Goal: Information Seeking & Learning: Find specific fact

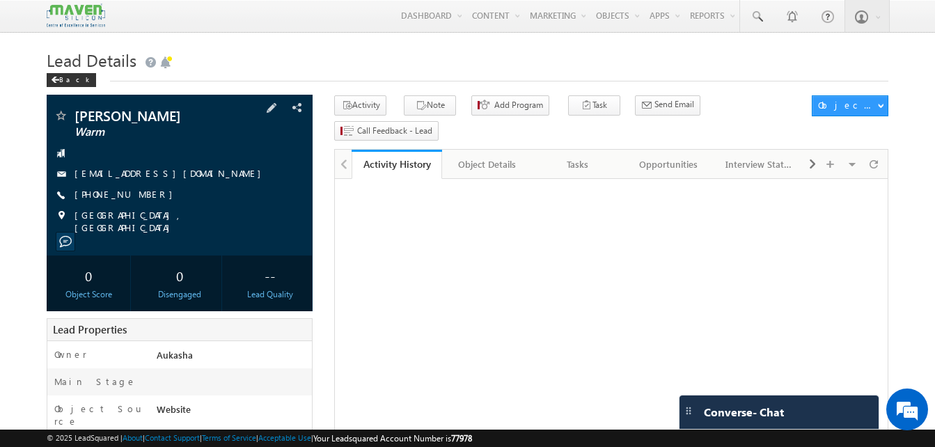
drag, startPoint x: 0, startPoint y: 0, endPoint x: 98, endPoint y: 197, distance: 220.1
click at [98, 197] on span "[PHONE_NUMBER]" at bounding box center [126, 195] width 105 height 14
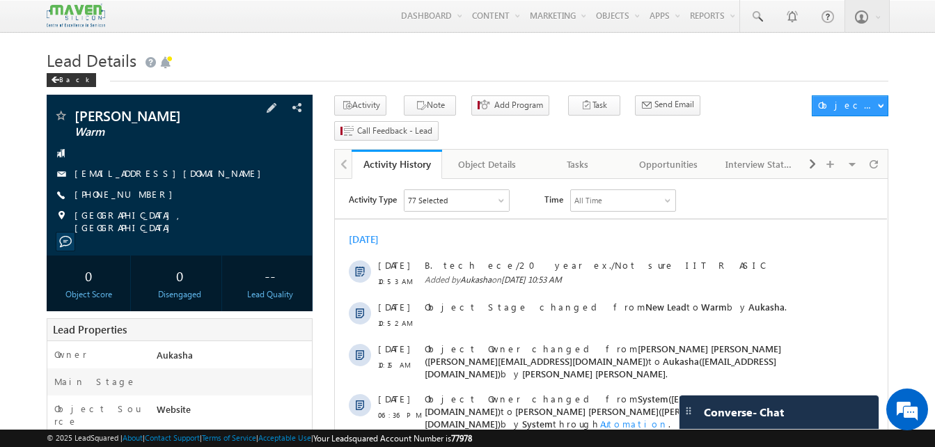
click at [133, 196] on span "[PHONE_NUMBER]" at bounding box center [126, 195] width 105 height 14
click at [121, 191] on span "[PHONE_NUMBER]" at bounding box center [126, 195] width 105 height 14
click at [138, 198] on span "[PHONE_NUMBER]" at bounding box center [126, 195] width 105 height 14
click at [141, 194] on span "[PHONE_NUMBER]" at bounding box center [126, 195] width 105 height 14
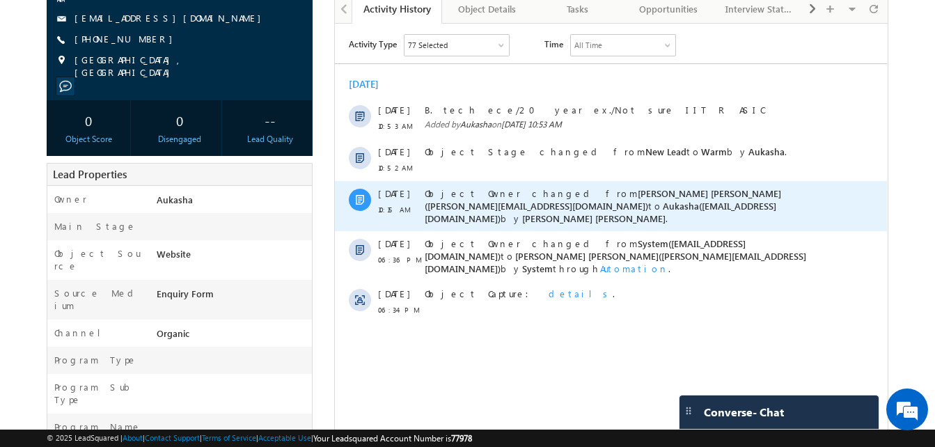
scroll to position [156, 0]
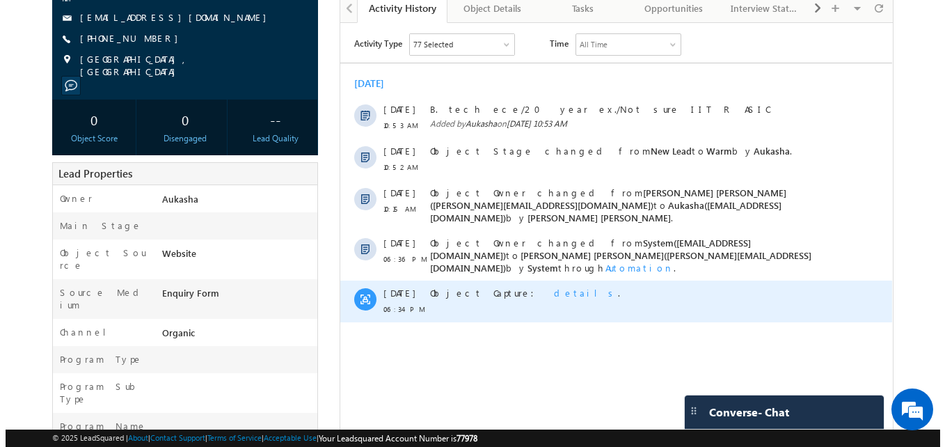
click at [553, 287] on span "details" at bounding box center [585, 293] width 64 height 12
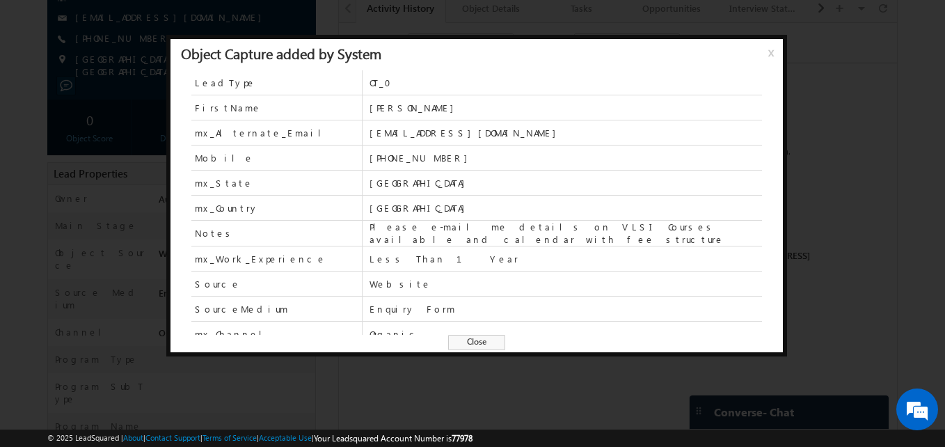
click at [478, 346] on span "Close" at bounding box center [476, 342] width 57 height 15
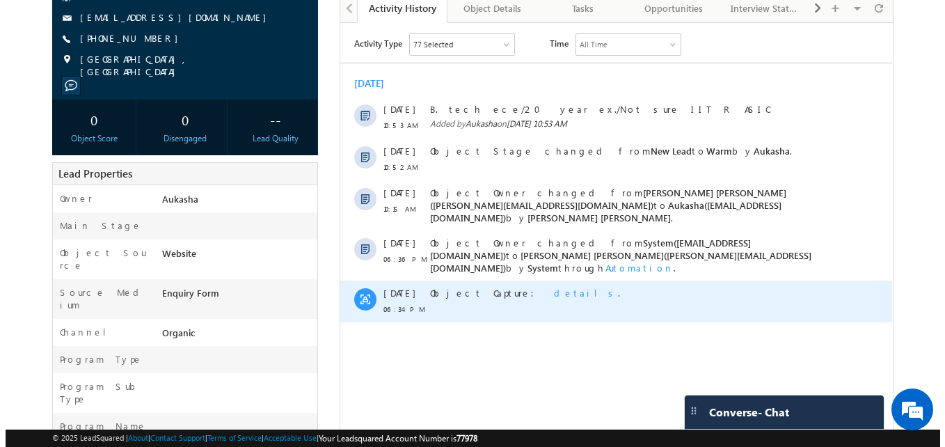
click at [553, 287] on span "details" at bounding box center [585, 293] width 64 height 12
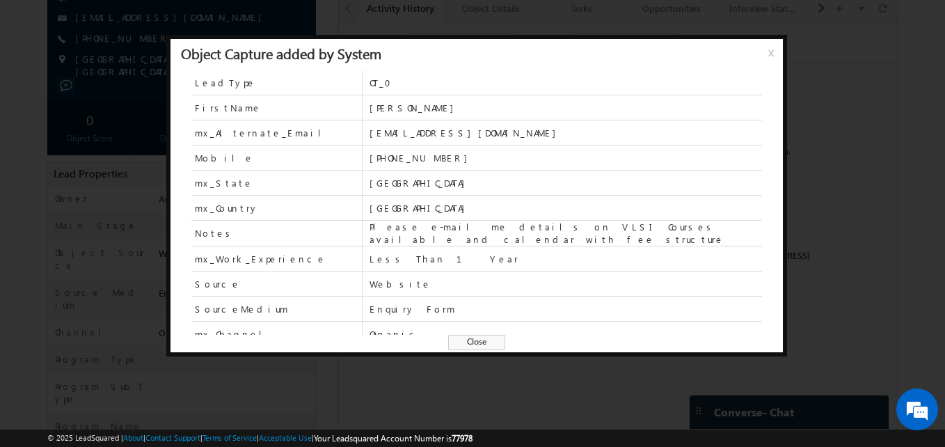
click at [486, 346] on span "Close" at bounding box center [476, 342] width 57 height 15
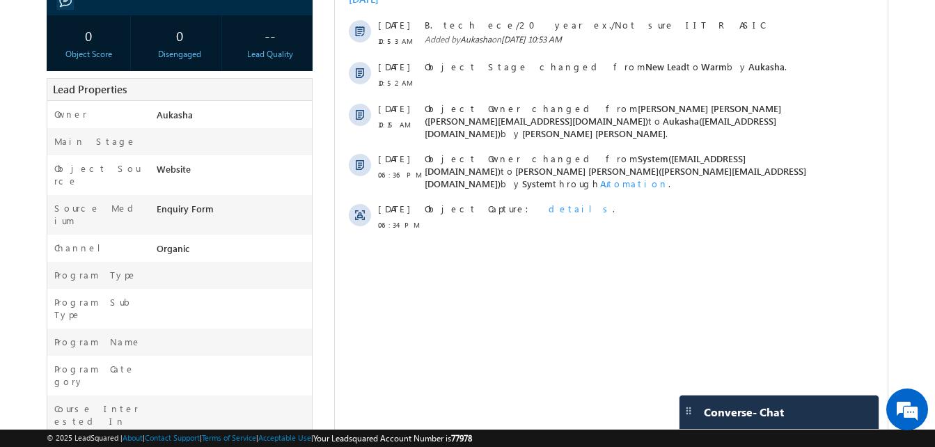
scroll to position [0, 0]
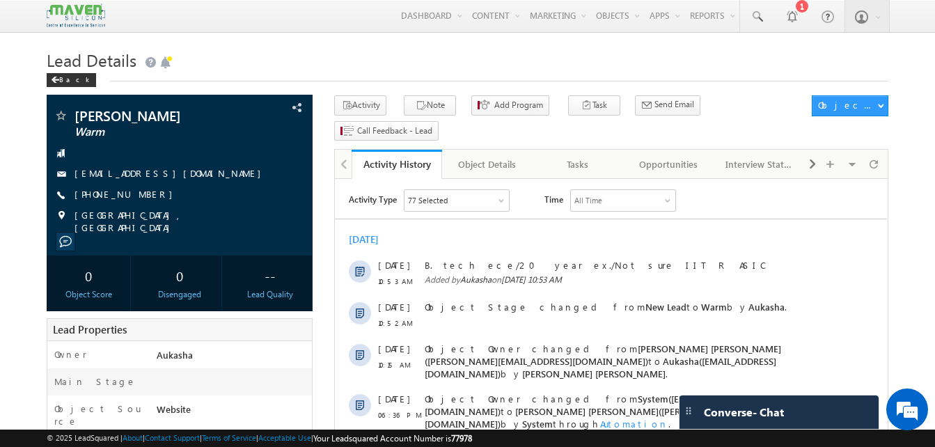
click at [352, 68] on h1 "Lead Details" at bounding box center [468, 58] width 842 height 27
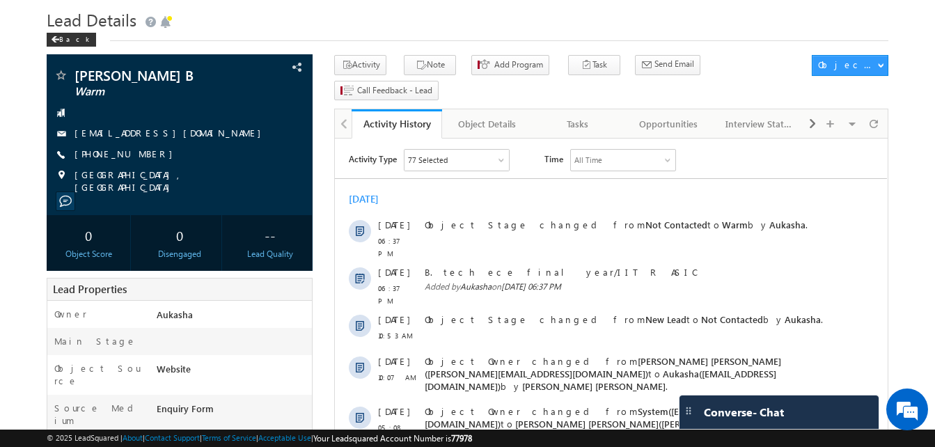
scroll to position [40, 0]
click at [427, 19] on h1 "Lead Details" at bounding box center [468, 19] width 842 height 27
click at [344, 25] on h1 "Lead Details" at bounding box center [468, 19] width 842 height 27
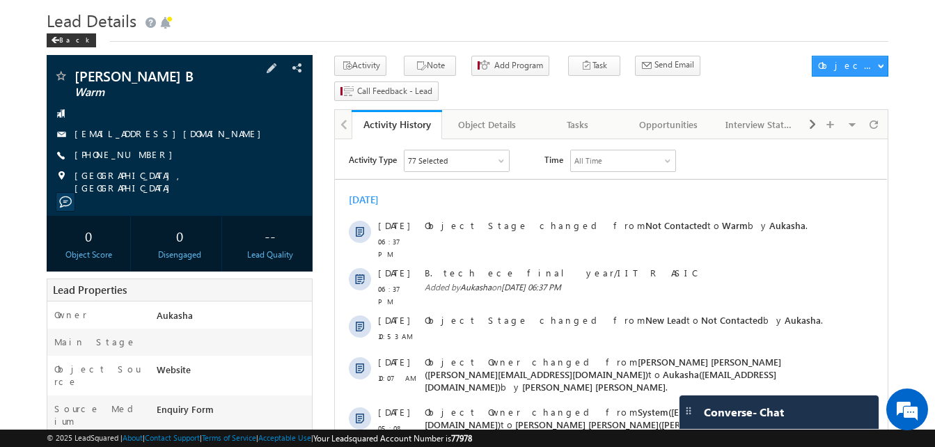
click at [143, 156] on div "+91-9994875404" at bounding box center [180, 155] width 252 height 14
copy div "+91-9994875404"
click at [447, 36] on div "Back" at bounding box center [468, 37] width 842 height 9
click at [270, 32] on h1 "Lead Details" at bounding box center [468, 19] width 842 height 27
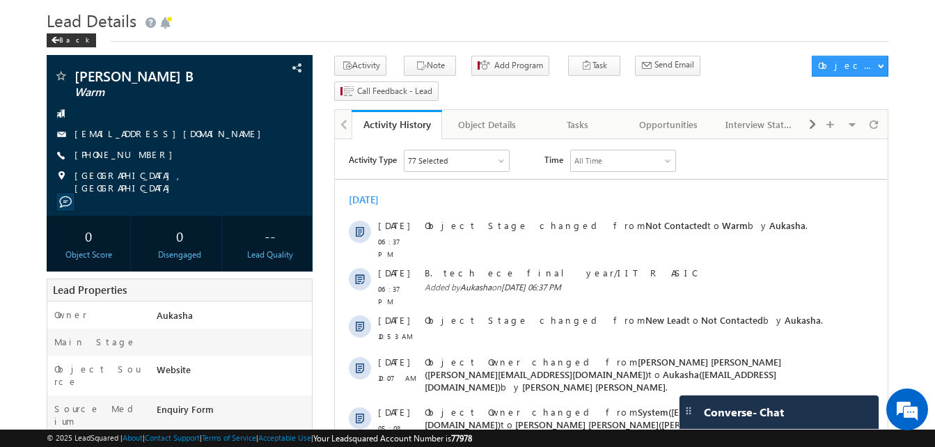
click at [467, 10] on h1 "Lead Details" at bounding box center [468, 19] width 842 height 27
click at [500, 36] on div "Back" at bounding box center [468, 37] width 842 height 9
click at [532, 11] on h1 "Lead Details" at bounding box center [468, 19] width 842 height 27
click at [572, 29] on h1 "Lead Details" at bounding box center [468, 19] width 842 height 27
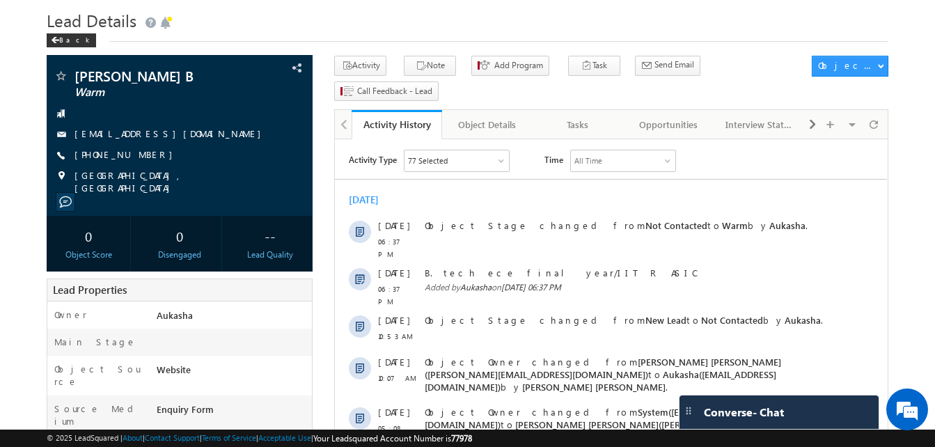
scroll to position [0, 0]
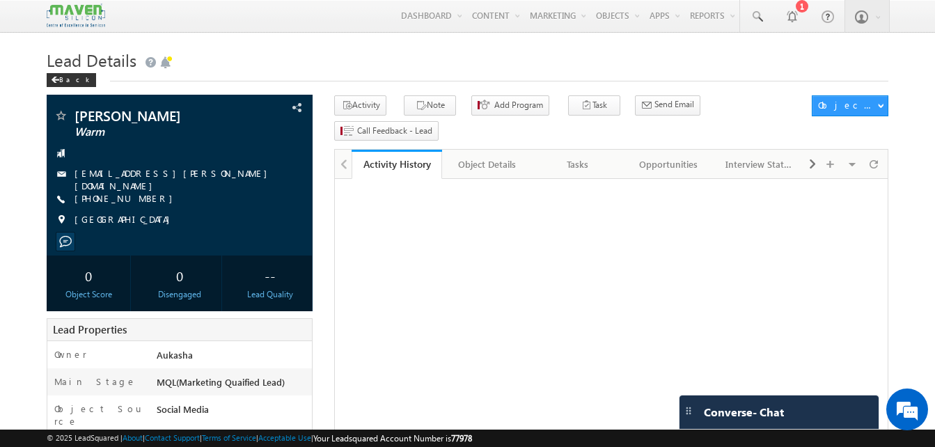
scroll to position [54, 0]
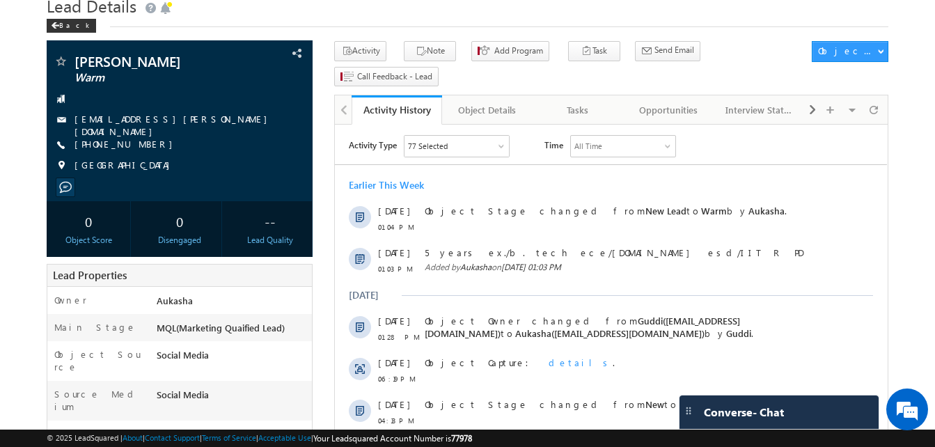
click at [132, 139] on span "+91-9392469424" at bounding box center [126, 145] width 105 height 14
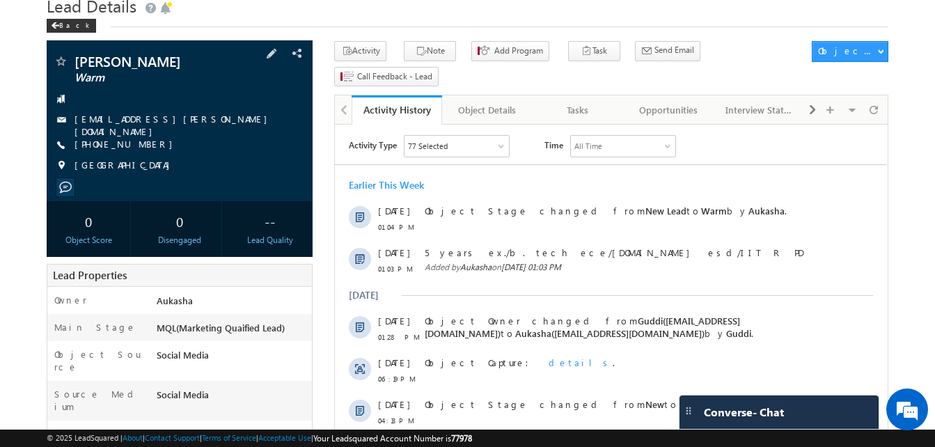
click at [141, 141] on div "+91-9392469424" at bounding box center [180, 145] width 252 height 14
copy div "+91-9392469424"
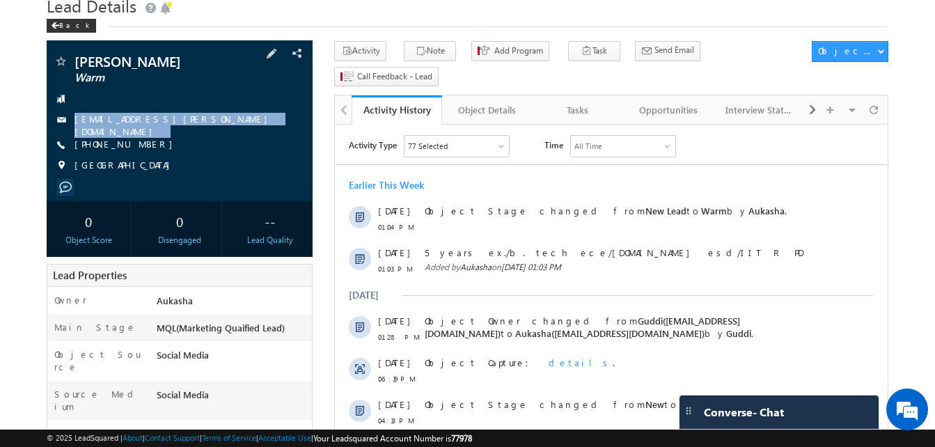
drag, startPoint x: 32, startPoint y: 139, endPoint x: 250, endPoint y: 123, distance: 218.4
copy div "PRASADPATEL.MACHARLA@GMAIL.COM"
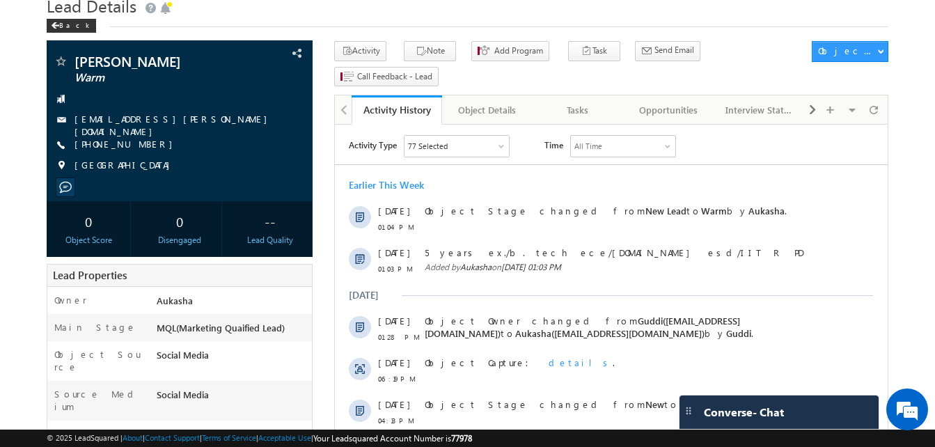
click at [517, 14] on h1 "Lead Details" at bounding box center [468, 4] width 842 height 27
click at [370, 13] on h1 "Lead Details" at bounding box center [468, 4] width 842 height 27
drag, startPoint x: 205, startPoint y: 59, endPoint x: 73, endPoint y: 59, distance: 132.3
click at [73, 59] on div "MACHARLA PRASAD Warm" at bounding box center [180, 61] width 252 height 14
copy div "MACHARLA PRASAD"
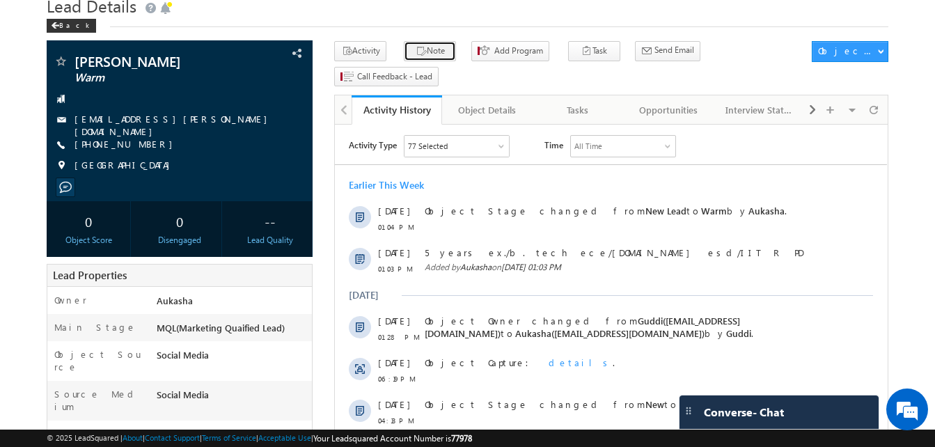
click at [404, 61] on button "Note" at bounding box center [430, 51] width 52 height 20
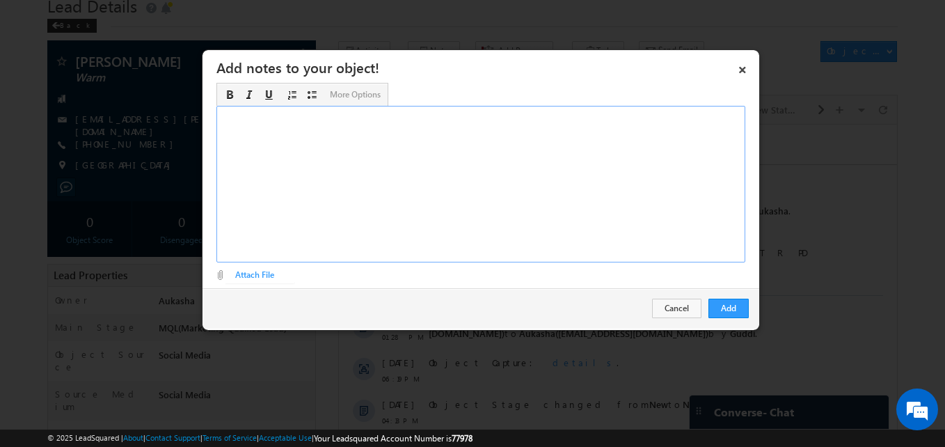
click at [464, 141] on div "Rich Text Editor, Description-inline-editor-div" at bounding box center [480, 184] width 529 height 157
click at [741, 309] on button "Add" at bounding box center [729, 308] width 40 height 19
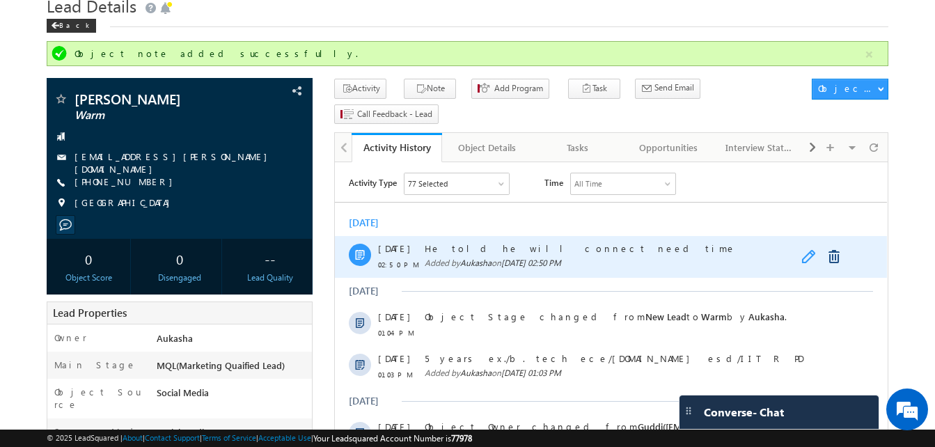
click at [803, 258] on link at bounding box center [809, 257] width 17 height 14
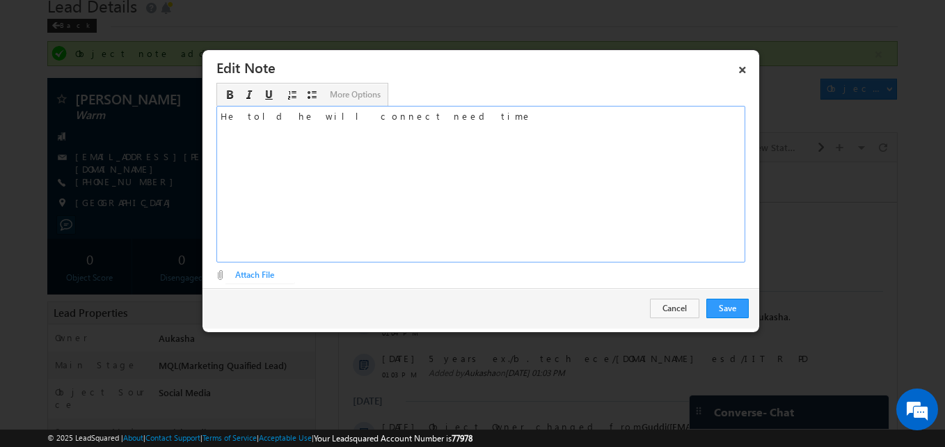
click at [314, 120] on div "He told he will connect need time" at bounding box center [480, 184] width 529 height 157
click at [730, 308] on button "Save" at bounding box center [728, 308] width 42 height 19
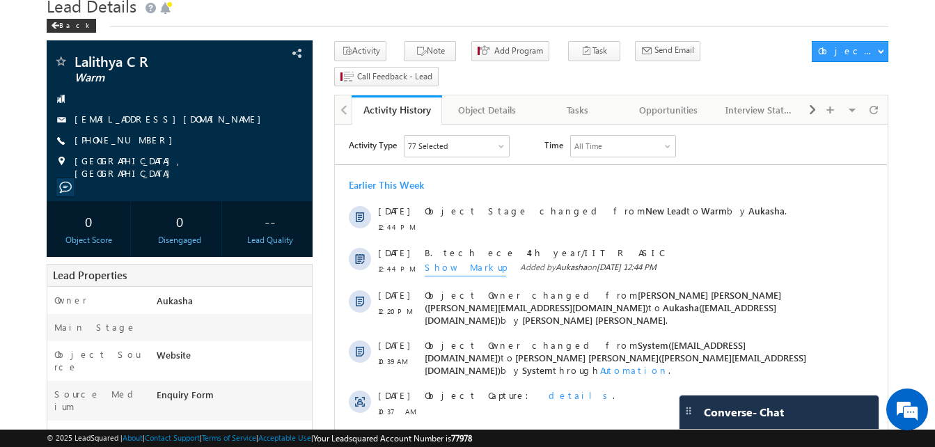
drag, startPoint x: 155, startPoint y: 141, endPoint x: 142, endPoint y: 141, distance: 13.2
click at [142, 141] on div "[PHONE_NUMBER]" at bounding box center [180, 141] width 252 height 14
copy div "[PHONE_NUMBER]"
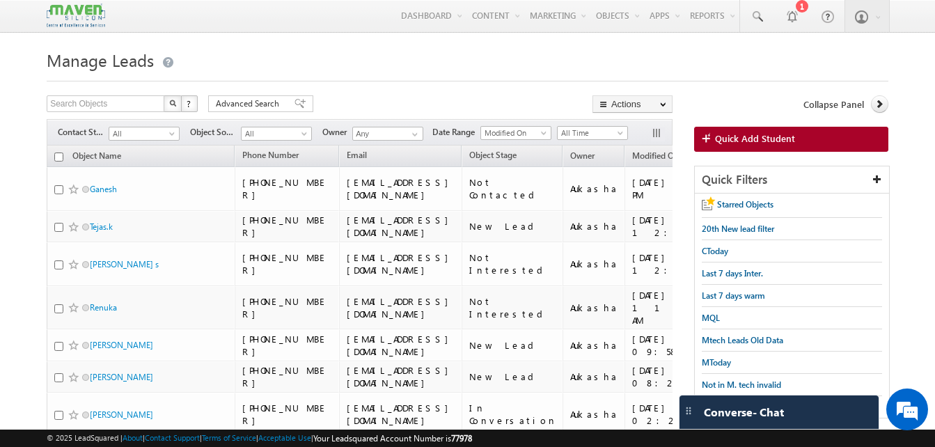
click at [408, 132] on link at bounding box center [412, 134] width 17 height 14
click at [161, 132] on span "All" at bounding box center [142, 133] width 66 height 13
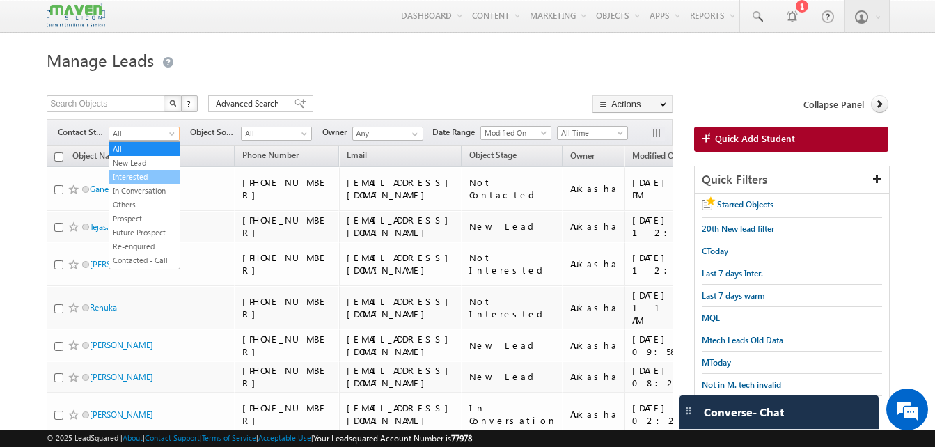
click at [145, 176] on link "Interested" at bounding box center [144, 177] width 70 height 13
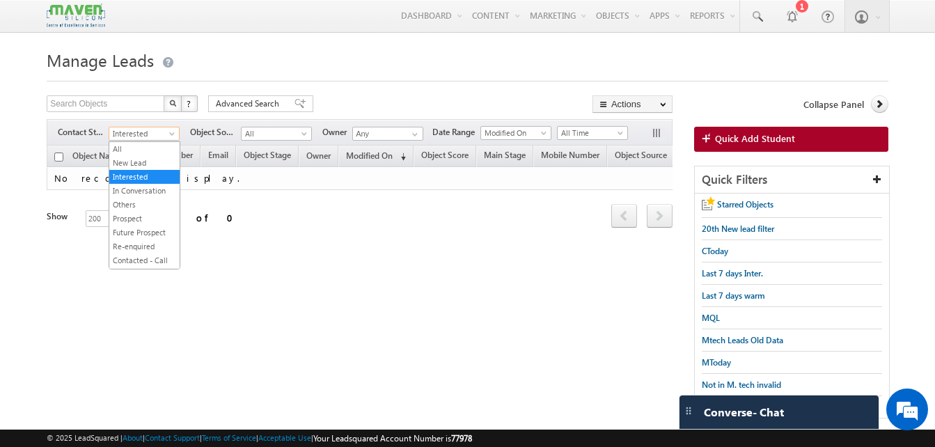
click at [166, 135] on span "Interested" at bounding box center [142, 133] width 66 height 13
click at [142, 207] on link "Warm" at bounding box center [144, 201] width 70 height 13
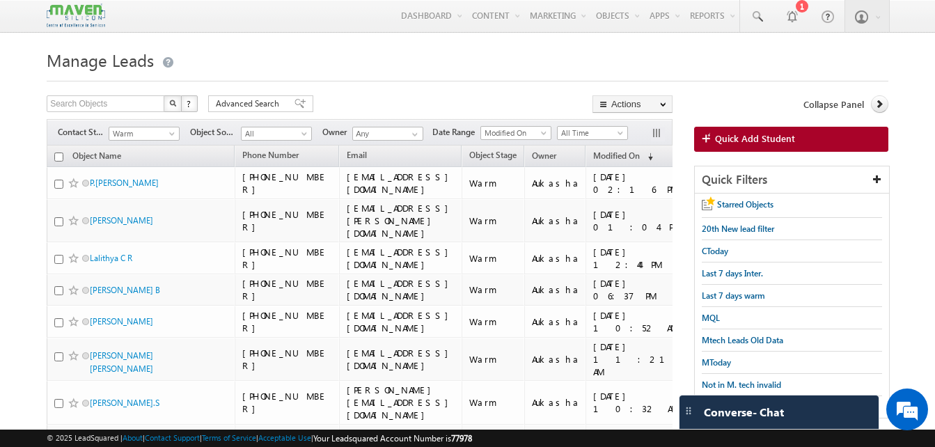
click at [3, 148] on body "Menu Aukasha lsq5@ maven -sili con.c om" at bounding box center [467, 371] width 935 height 742
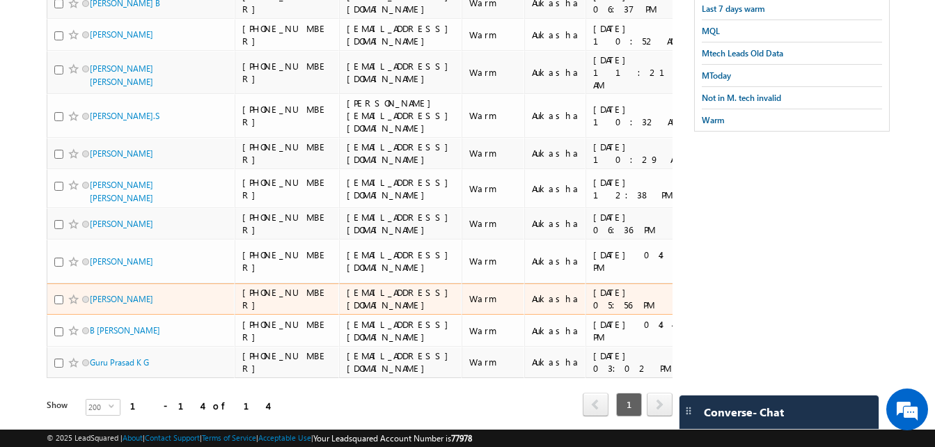
scroll to position [0, 0]
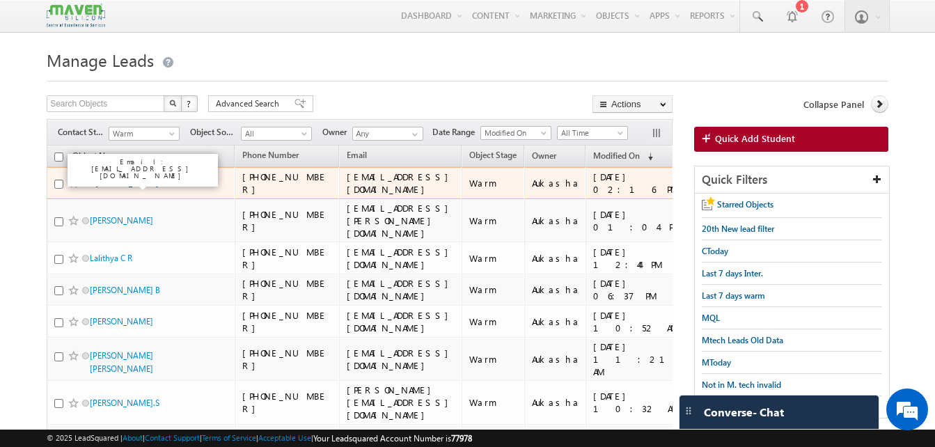
click at [109, 184] on link "P.Mounika Prakash" at bounding box center [124, 183] width 69 height 10
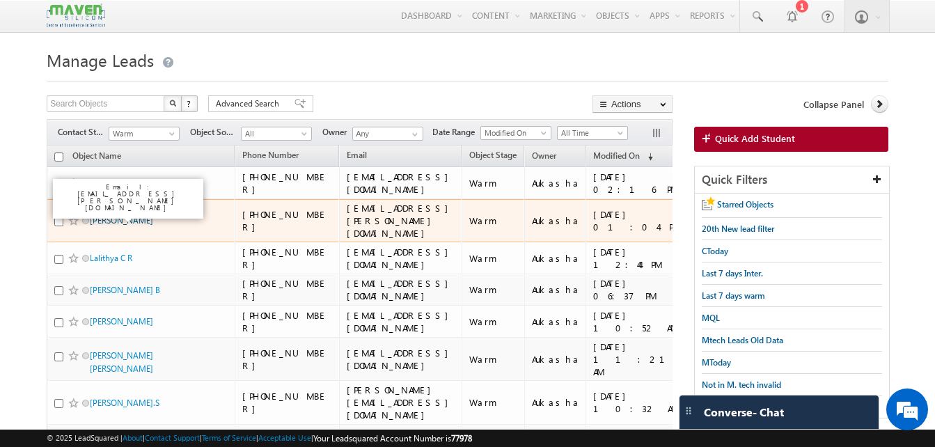
click at [118, 215] on link "MACHARLA PRASAD" at bounding box center [121, 220] width 63 height 10
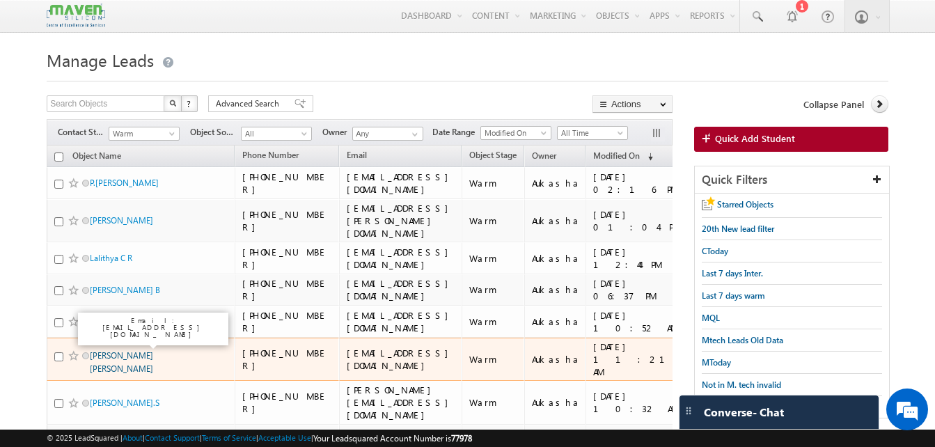
click at [119, 350] on link "JOE SHAJI PUTHUSERY" at bounding box center [121, 362] width 63 height 24
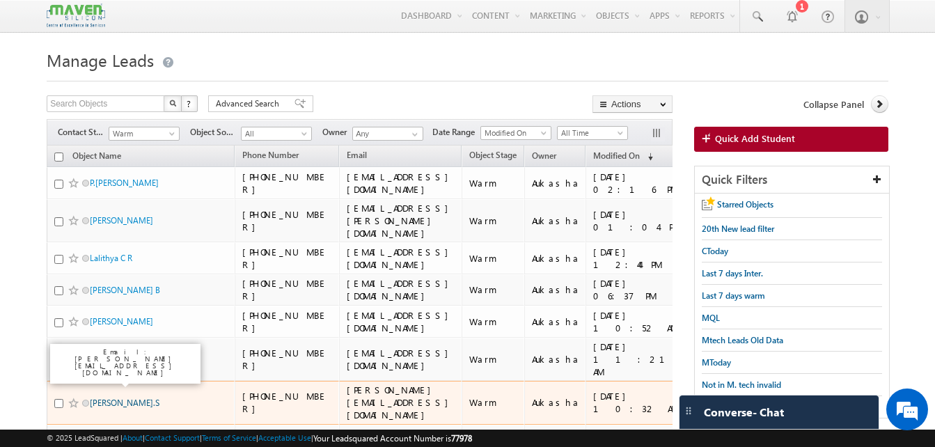
click at [123, 397] on link "Hemanth.S" at bounding box center [125, 402] width 70 height 10
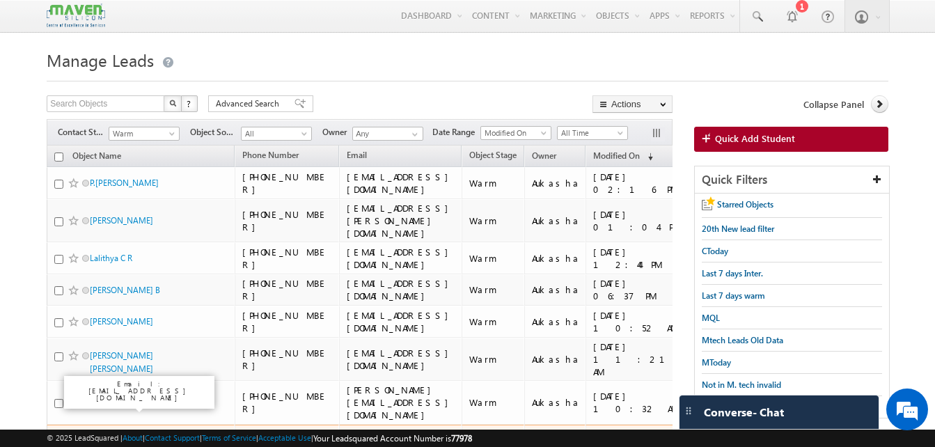
click at [132, 435] on link "ABHIJIT KARALE" at bounding box center [121, 440] width 63 height 10
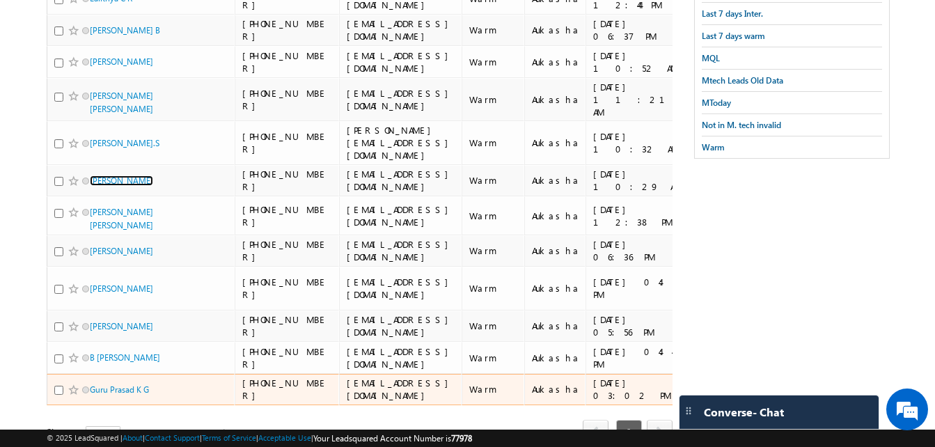
scroll to position [260, 0]
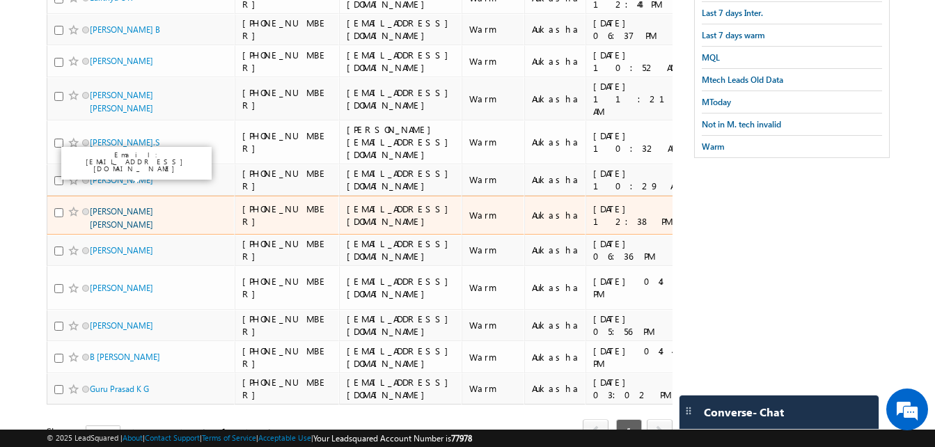
click at [137, 206] on link "Sabarish Mohan J S" at bounding box center [121, 218] width 63 height 24
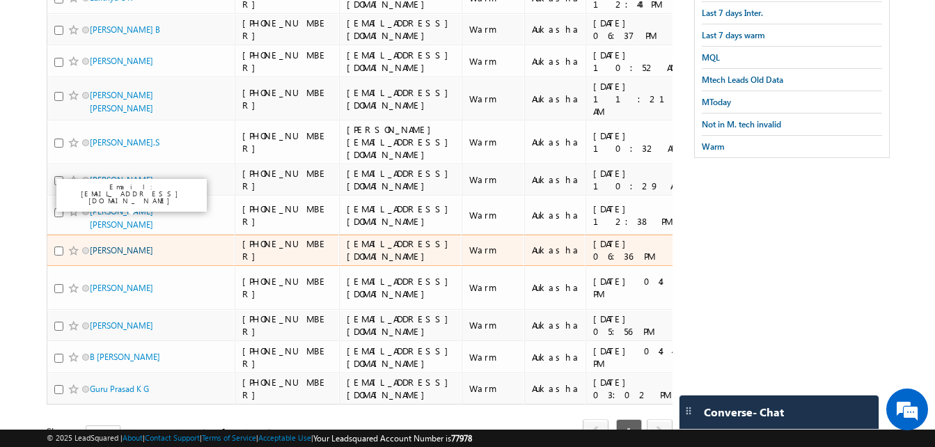
click at [133, 245] on link "Rashavandra K" at bounding box center [121, 250] width 63 height 10
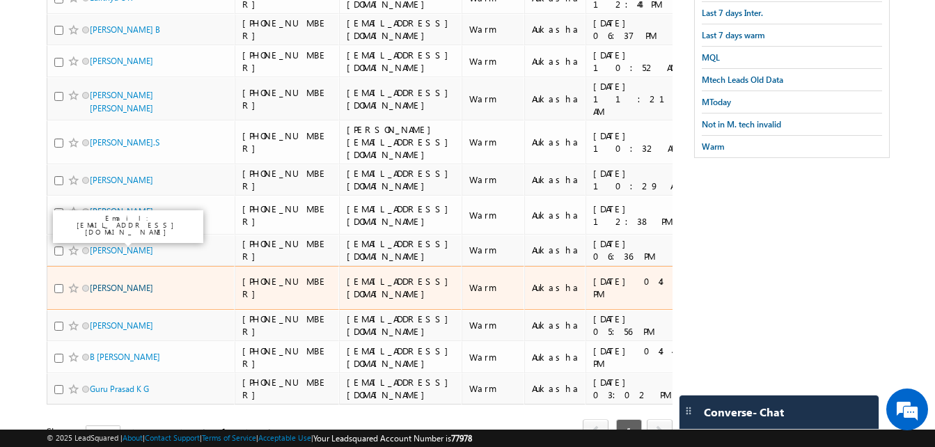
click at [118, 283] on link "Bhavana Yadav" at bounding box center [121, 288] width 63 height 10
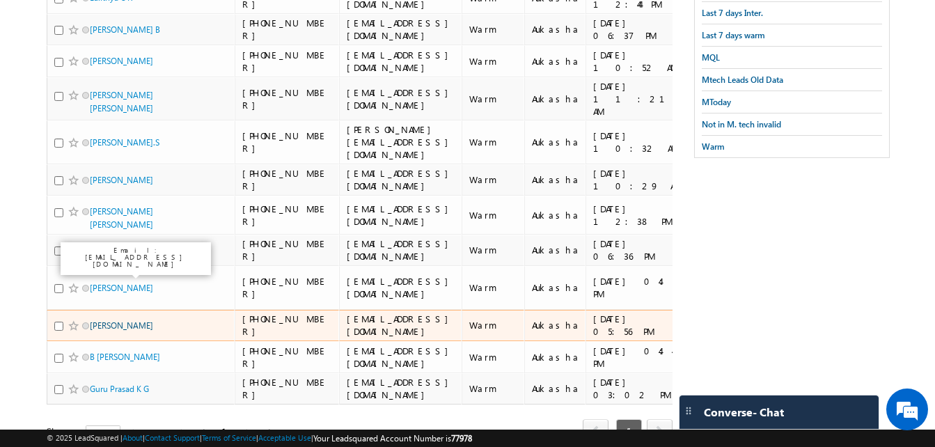
click at [110, 320] on link "Mahesh Kumar" at bounding box center [121, 325] width 63 height 10
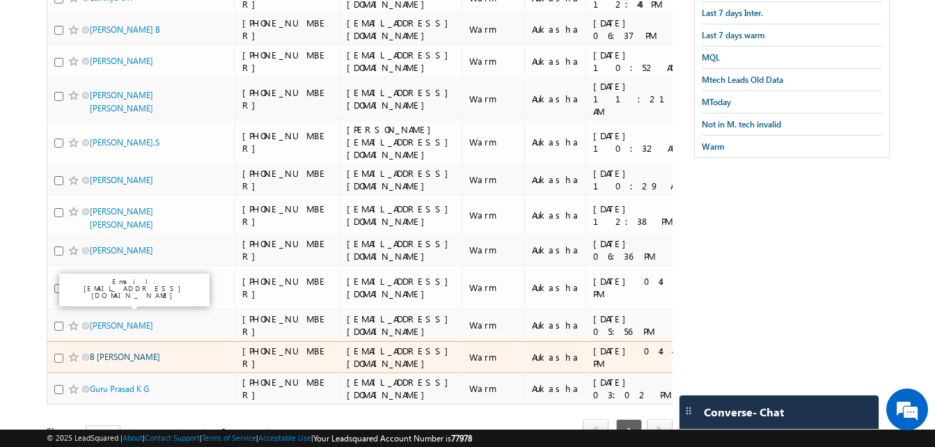
click at [129, 352] on link "B [PERSON_NAME]" at bounding box center [125, 357] width 70 height 10
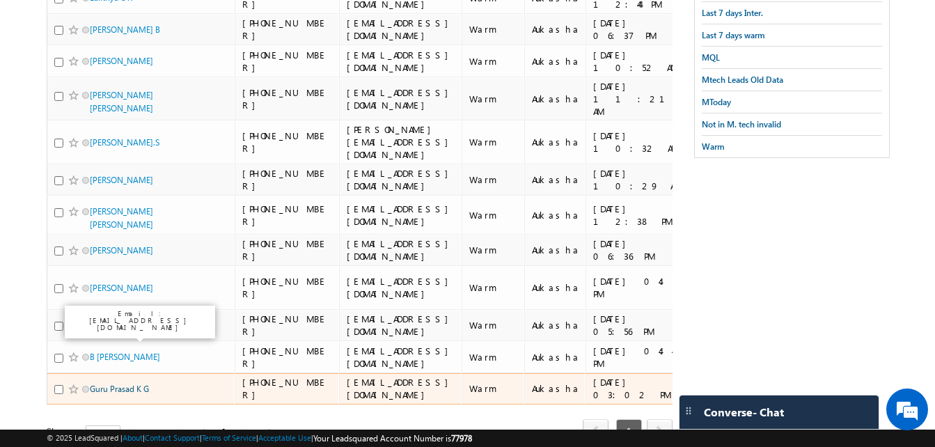
click at [118, 384] on link "Guru Prasad K G" at bounding box center [119, 389] width 59 height 10
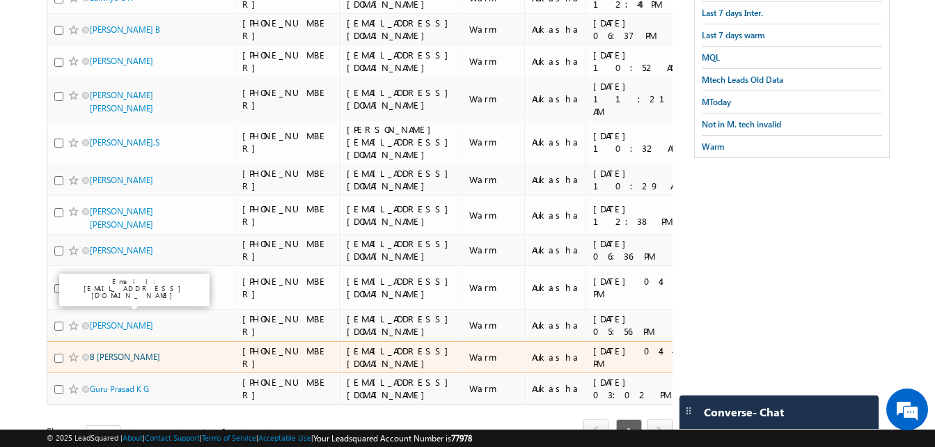
click at [127, 352] on link "B [PERSON_NAME]" at bounding box center [125, 357] width 70 height 10
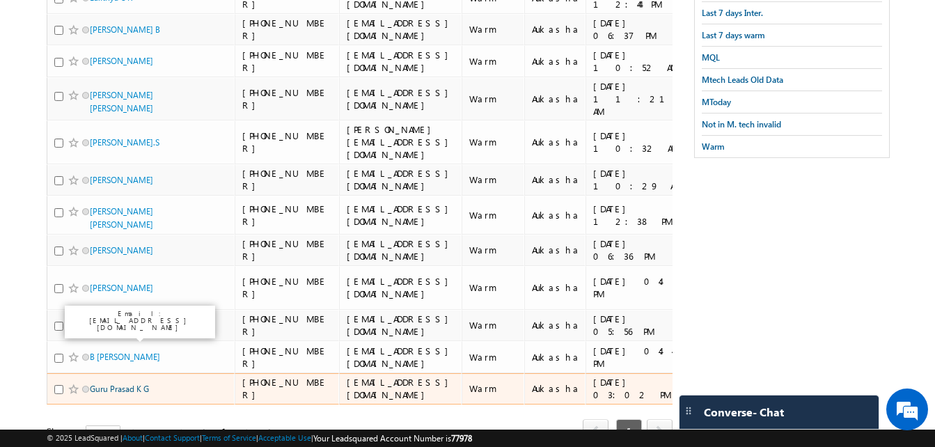
click at [126, 384] on link "Guru Prasad K G" at bounding box center [119, 389] width 59 height 10
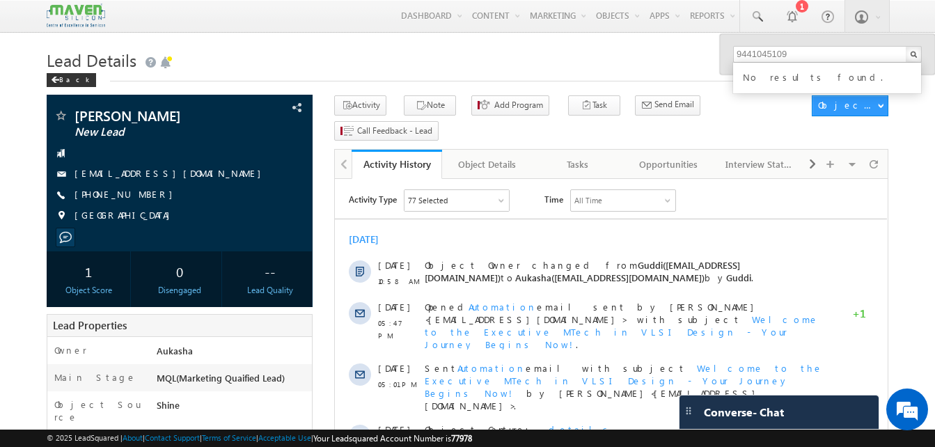
click at [142, 196] on div "+91-9986258951" at bounding box center [180, 195] width 252 height 14
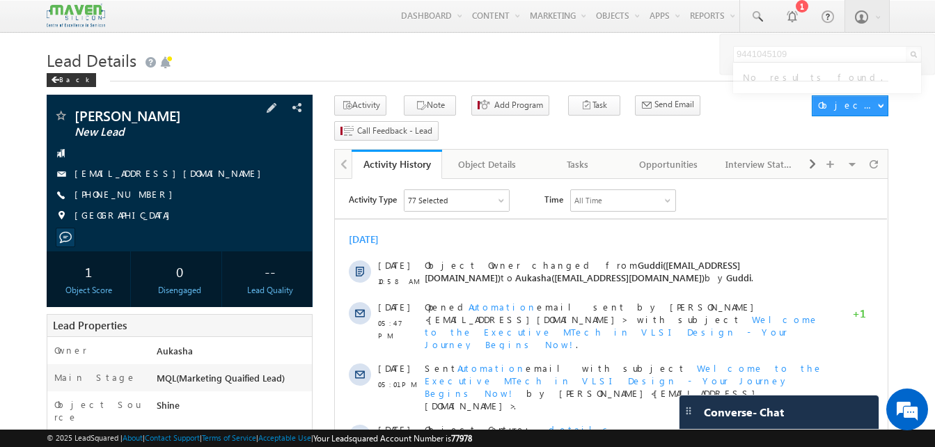
copy div "+91-9986258951"
drag, startPoint x: 176, startPoint y: 115, endPoint x: 72, endPoint y: 116, distance: 104.4
click at [72, 116] on div "SHYAM KUMAR New Lead" at bounding box center [180, 116] width 252 height 14
copy div "SHYAM KUMAR"
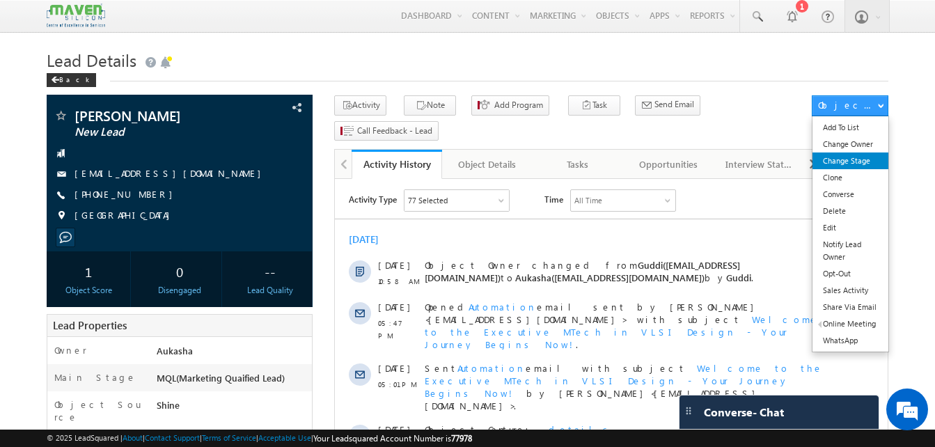
click at [859, 165] on link "Change Stage" at bounding box center [850, 160] width 76 height 17
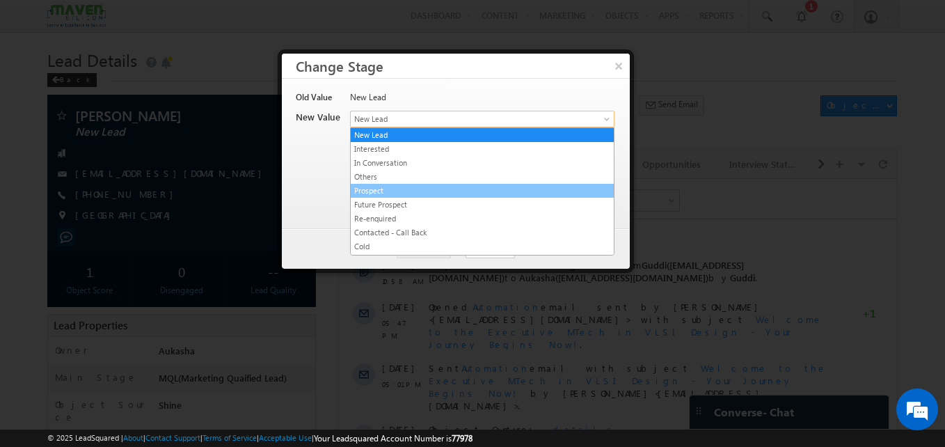
drag, startPoint x: 463, startPoint y: 120, endPoint x: 549, endPoint y: 196, distance: 114.4
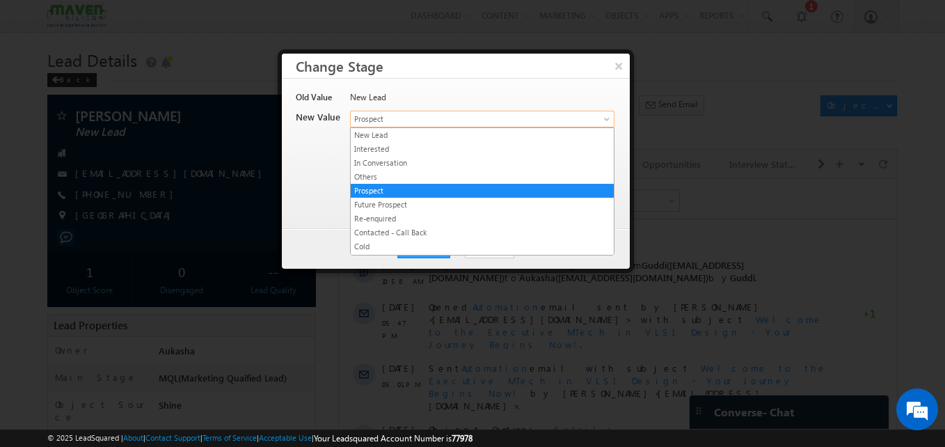
drag, startPoint x: 453, startPoint y: 123, endPoint x: 455, endPoint y: 180, distance: 56.4
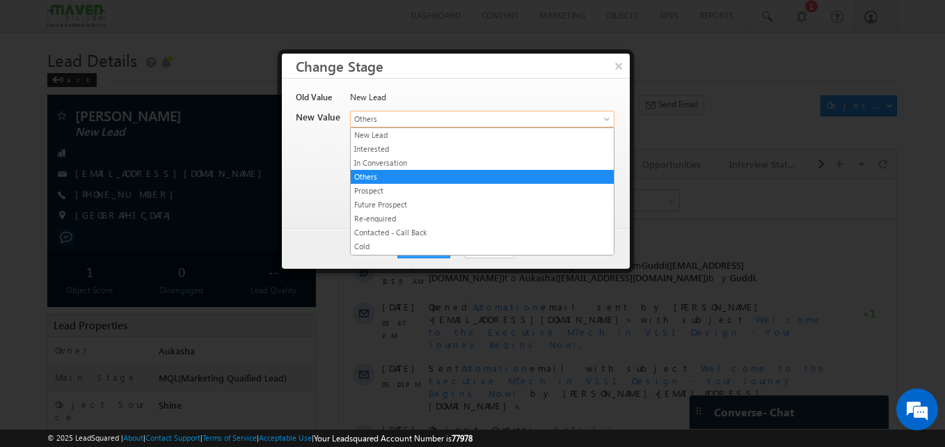
click at [452, 120] on span "Others" at bounding box center [459, 119] width 217 height 13
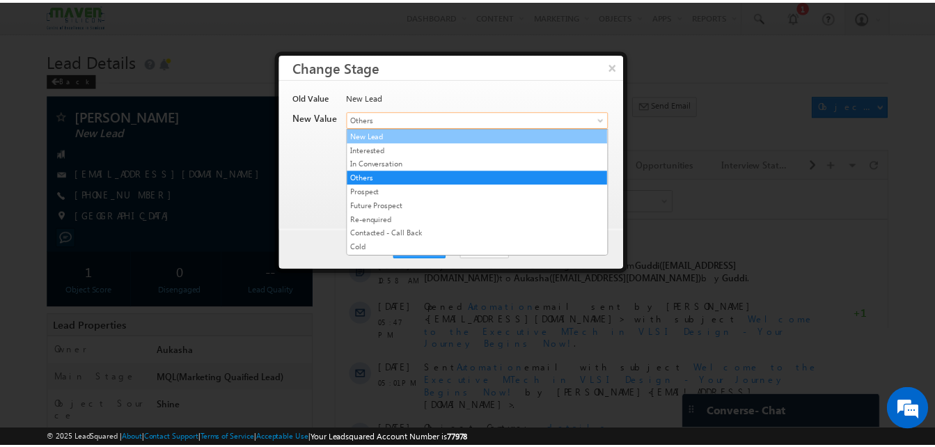
scroll to position [277, 0]
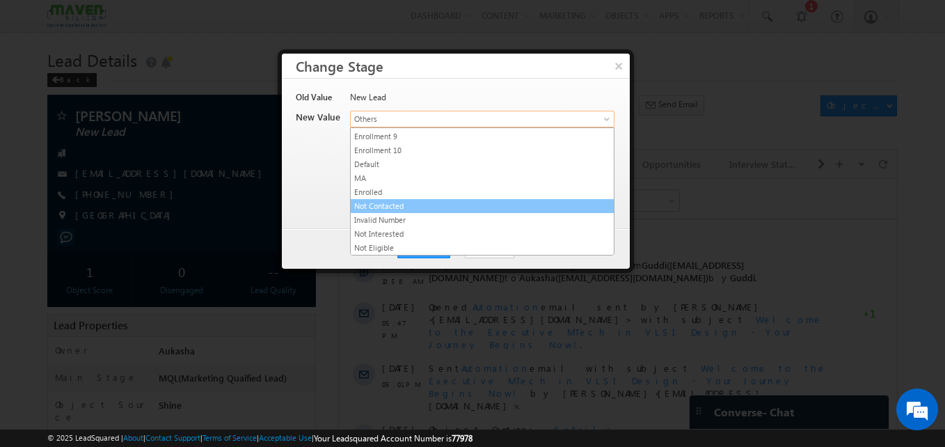
click at [423, 201] on link "Not Contacted" at bounding box center [482, 206] width 263 height 13
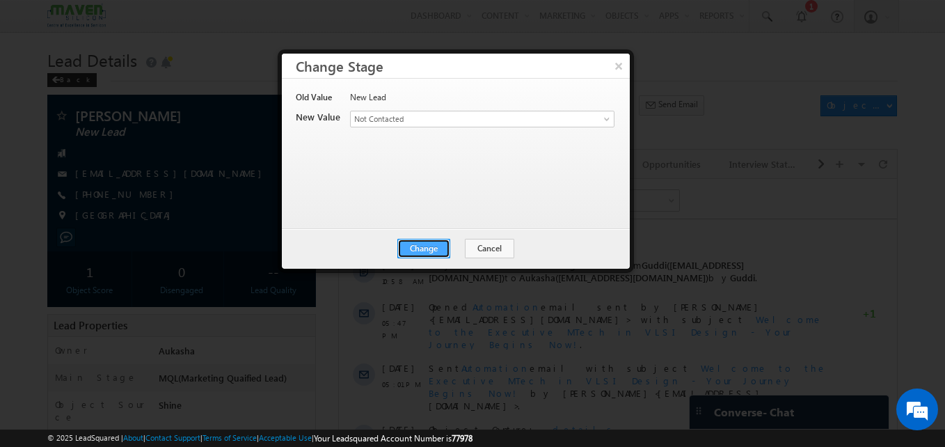
click at [421, 246] on button "Change" at bounding box center [423, 248] width 53 height 19
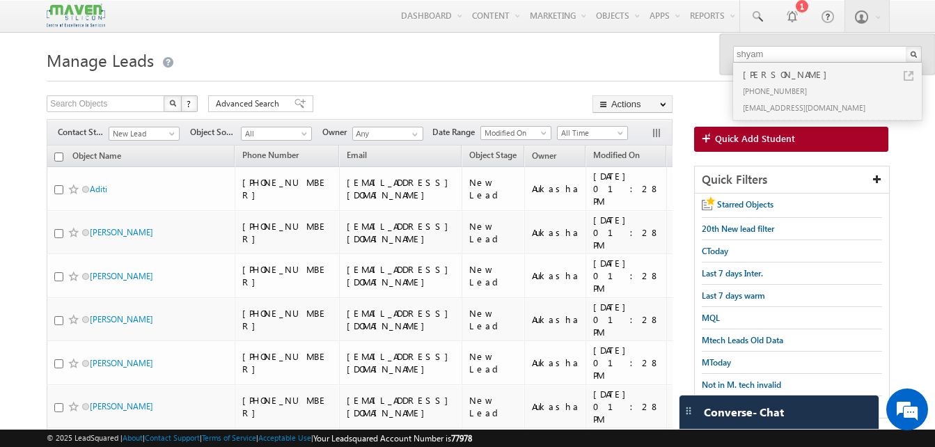
click at [411, 66] on h1 "Manage Leads" at bounding box center [468, 58] width 842 height 27
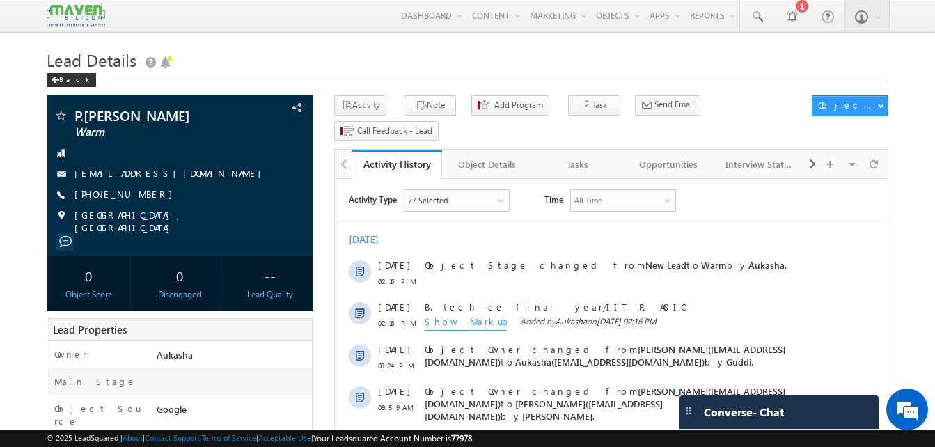
click at [482, 48] on h1 "Lead Details" at bounding box center [468, 58] width 842 height 27
drag, startPoint x: 152, startPoint y: 197, endPoint x: 143, endPoint y: 197, distance: 9.0
click at [143, 197] on div "[PHONE_NUMBER]" at bounding box center [180, 195] width 252 height 14
copy div "[PHONE_NUMBER]"
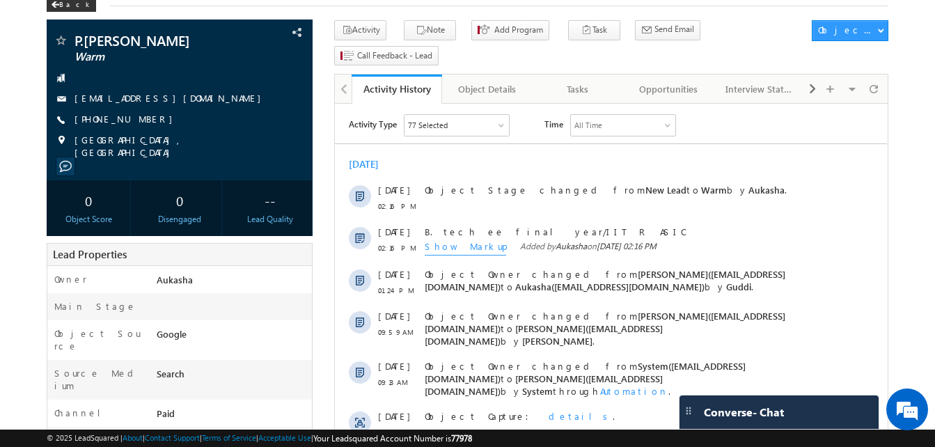
scroll to position [76, 0]
drag, startPoint x: 152, startPoint y: 118, endPoint x: 142, endPoint y: 119, distance: 10.5
click at [142, 119] on div "[PHONE_NUMBER]" at bounding box center [180, 119] width 252 height 14
copy div "[PHONE_NUMBER]"
drag, startPoint x: 212, startPoint y: 39, endPoint x: 70, endPoint y: 39, distance: 142.0
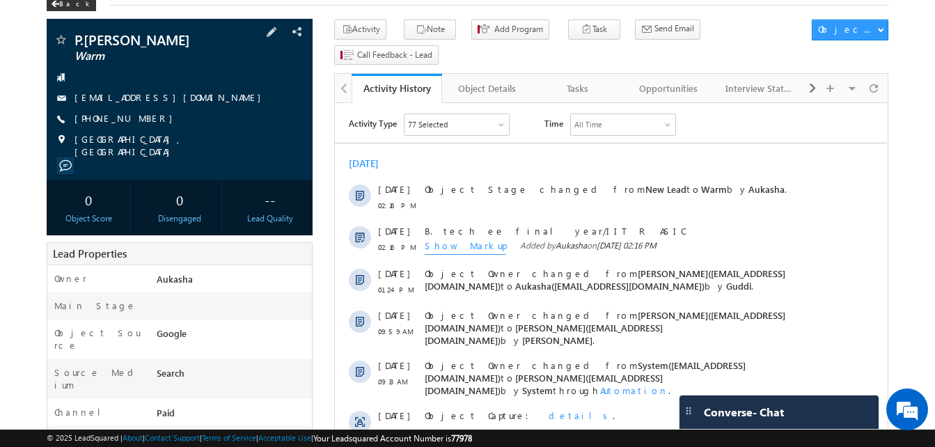
click at [70, 39] on div "P.[PERSON_NAME] Warm" at bounding box center [180, 40] width 252 height 14
copy div "P.[PERSON_NAME]"
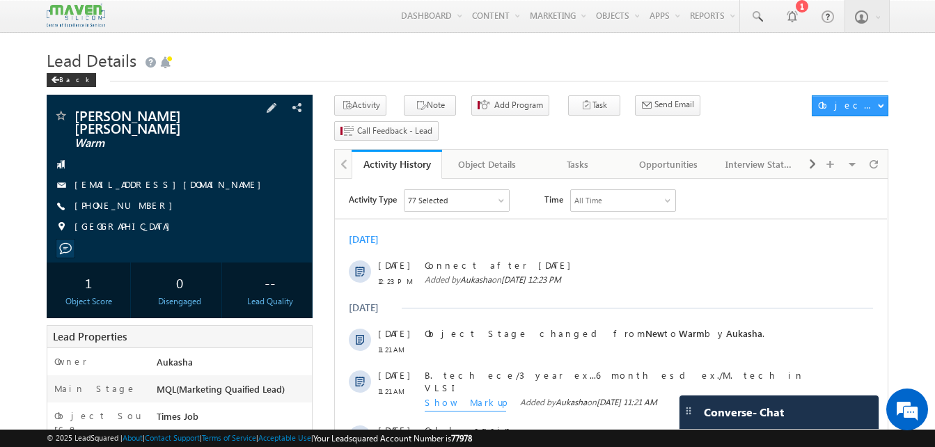
click at [141, 199] on div "[PHONE_NUMBER]" at bounding box center [180, 206] width 252 height 14
copy div "[PHONE_NUMBER]"
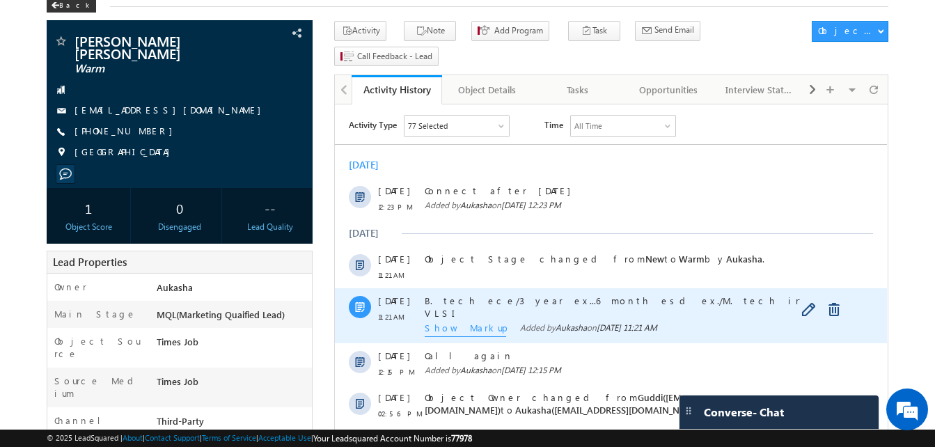
scroll to position [75, 0]
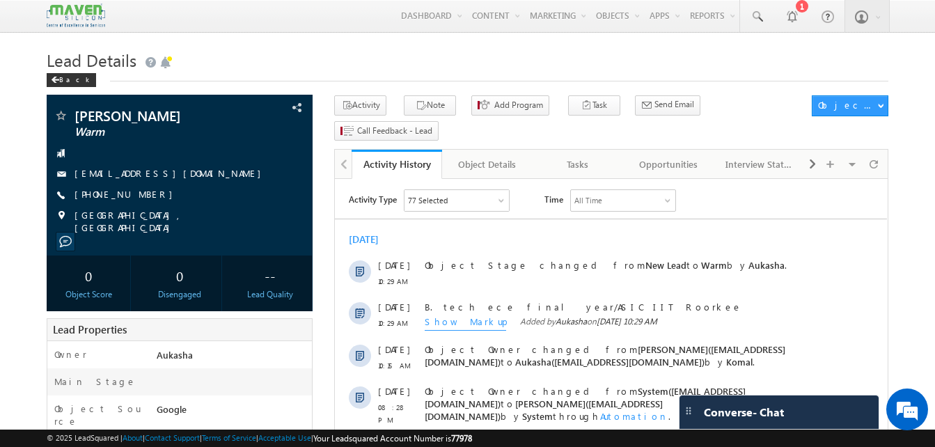
click at [384, 58] on h1 "Lead Details" at bounding box center [468, 58] width 842 height 27
click at [142, 196] on div "+91-9552067110" at bounding box center [180, 195] width 252 height 14
copy div "+91-9552067110"
click at [416, 104] on icon "button" at bounding box center [421, 106] width 11 height 13
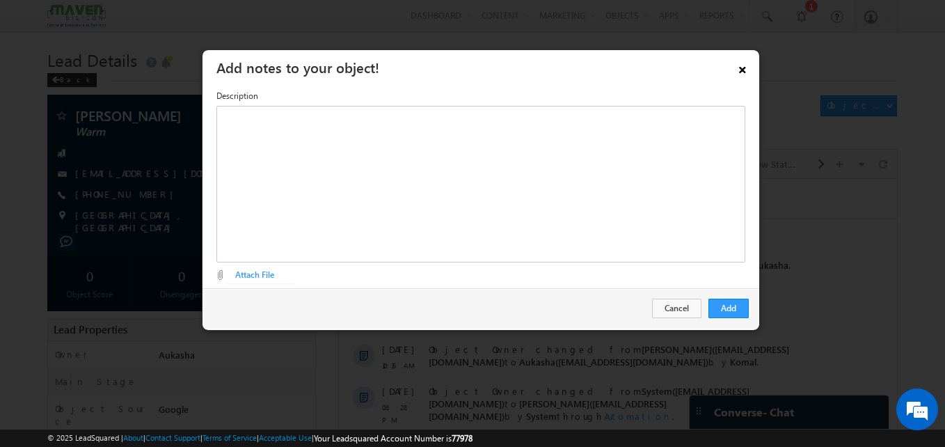
click at [742, 72] on link "×" at bounding box center [743, 67] width 24 height 24
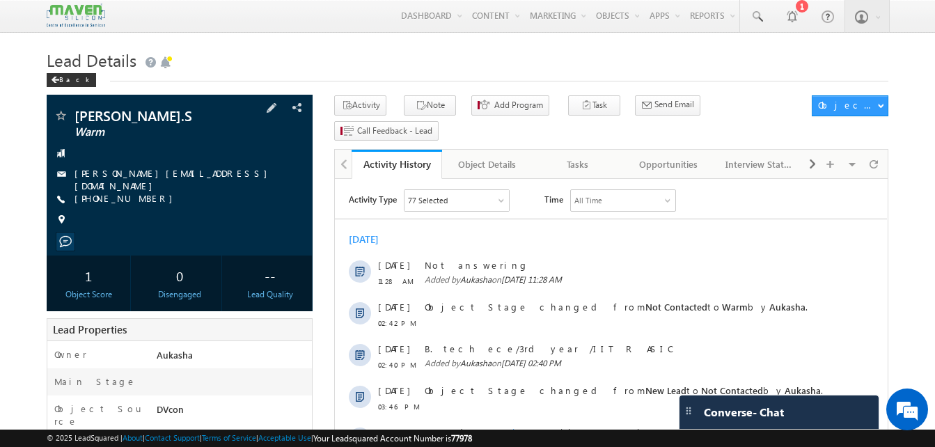
drag, startPoint x: 154, startPoint y: 196, endPoint x: 142, endPoint y: 198, distance: 12.0
click at [142, 198] on div "+91-8637632162" at bounding box center [180, 199] width 252 height 14
copy div "+91-8637632162"
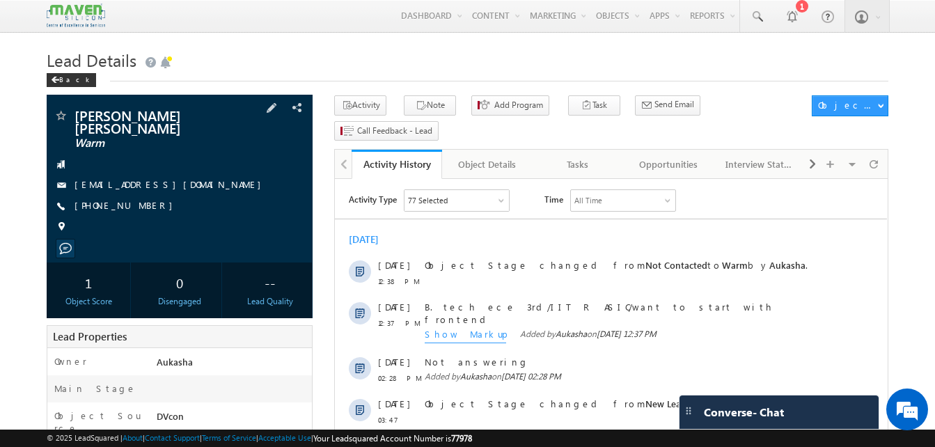
click at [108, 199] on span "+91-6380560984" at bounding box center [126, 206] width 105 height 14
click at [123, 199] on span "+91-6380560984" at bounding box center [126, 206] width 105 height 14
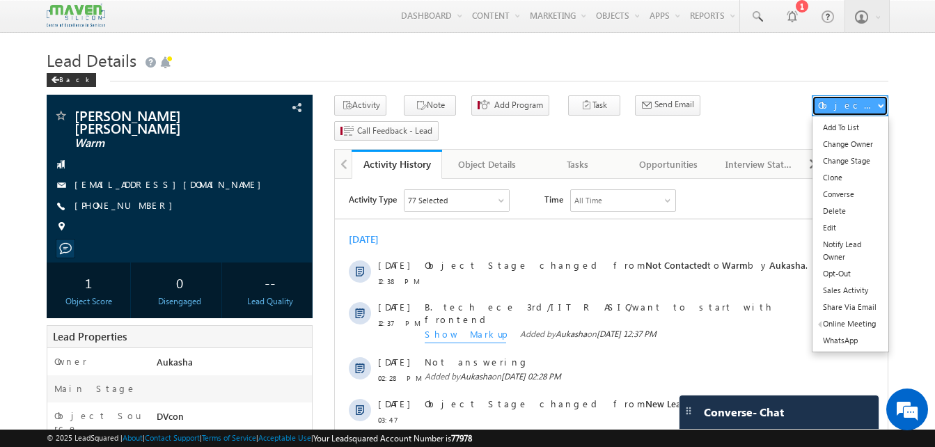
click at [833, 107] on div "Object Actions" at bounding box center [847, 105] width 59 height 13
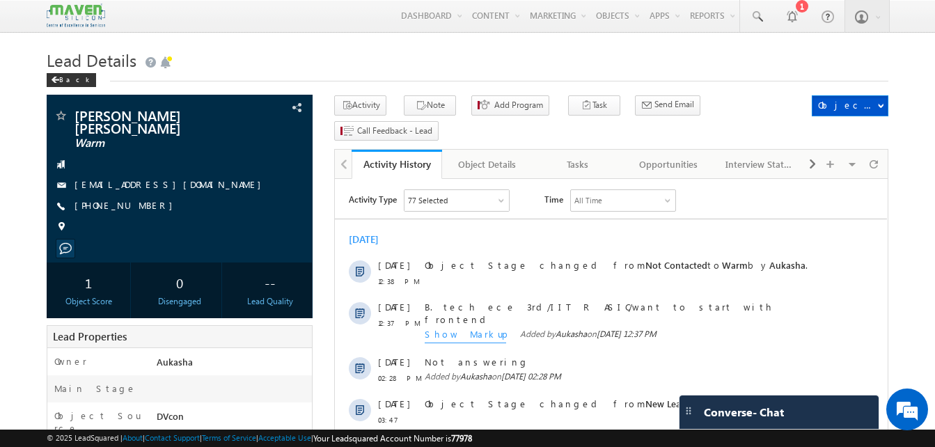
click at [453, 77] on div "Back" at bounding box center [468, 76] width 842 height 9
drag, startPoint x: 207, startPoint y: 113, endPoint x: 75, endPoint y: 115, distance: 132.3
click at [75, 115] on span "Sabarish Mohan J S" at bounding box center [156, 121] width 164 height 25
copy span "Sabarish Mohan J S"
drag, startPoint x: 152, startPoint y: 196, endPoint x: 143, endPoint y: 196, distance: 9.0
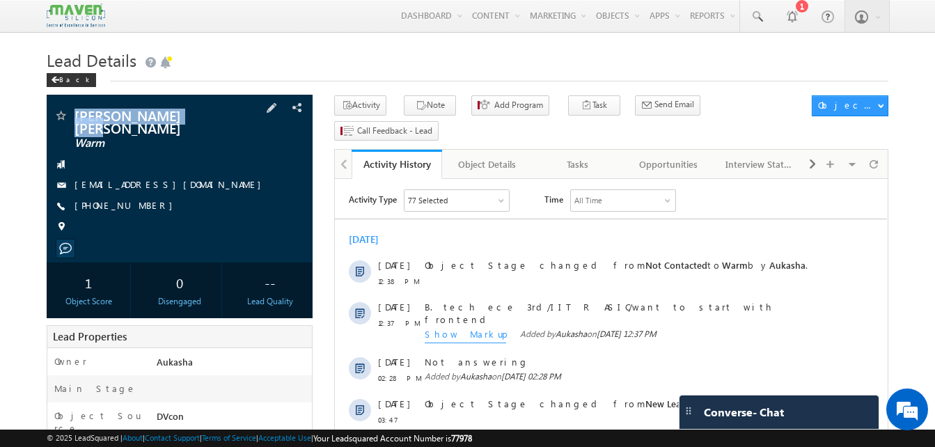
click at [143, 199] on div "+91-6380560984" at bounding box center [180, 206] width 252 height 14
copy div "+91-6380560984"
click at [239, 31] on div "Menu Aukasha lsq5@ maven -sili con.c om crmma ven" at bounding box center [468, 16] width 842 height 33
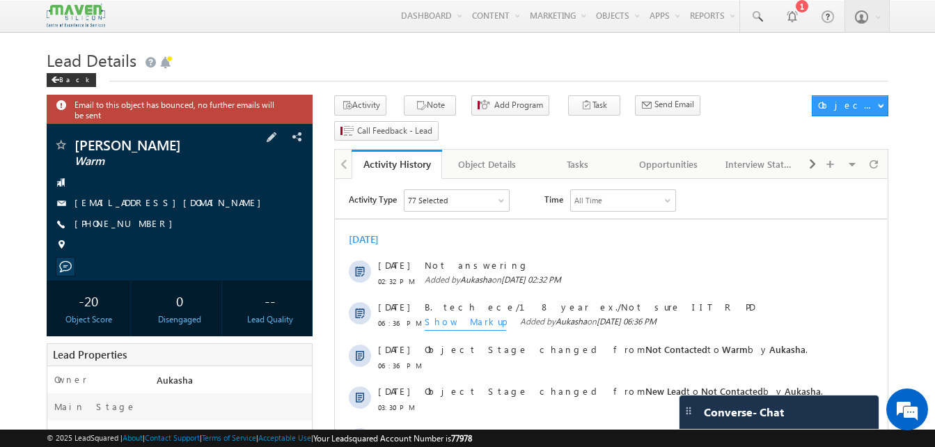
drag, startPoint x: 151, startPoint y: 230, endPoint x: 141, endPoint y: 224, distance: 11.8
click at [141, 224] on div "[PHONE_NUMBER]" at bounding box center [180, 224] width 252 height 14
copy div "[PHONE_NUMBER]"
click at [330, 58] on h1 "Lead Details" at bounding box center [468, 58] width 842 height 27
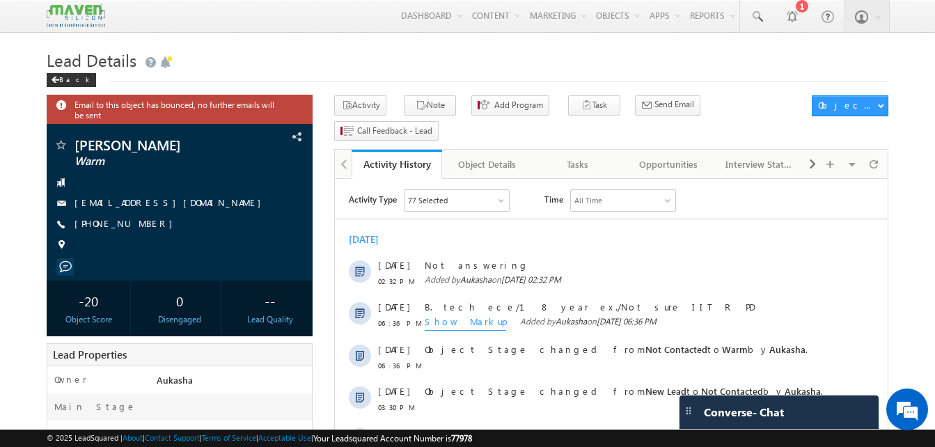
click at [295, 54] on h1 "Lead Details" at bounding box center [468, 58] width 842 height 27
drag, startPoint x: 295, startPoint y: 54, endPoint x: 56, endPoint y: 9, distance: 243.0
click at [295, 54] on h1 "Lead Details" at bounding box center [468, 58] width 842 height 27
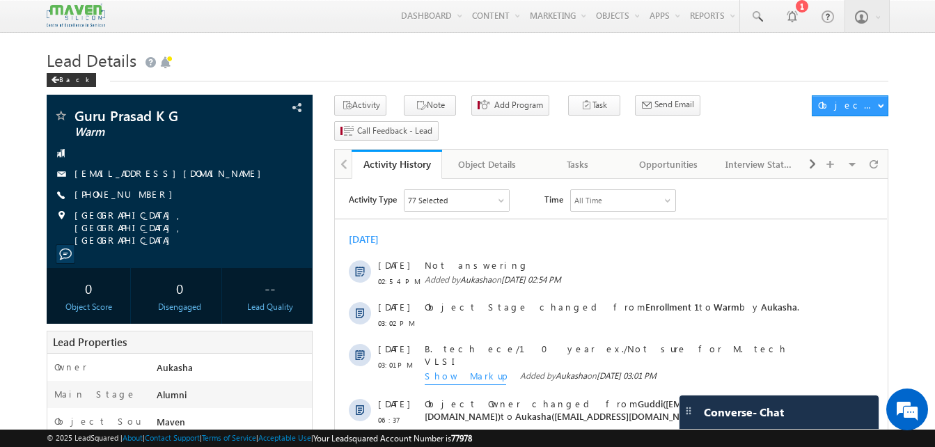
click at [319, 49] on h1 "Lead Details" at bounding box center [468, 58] width 842 height 27
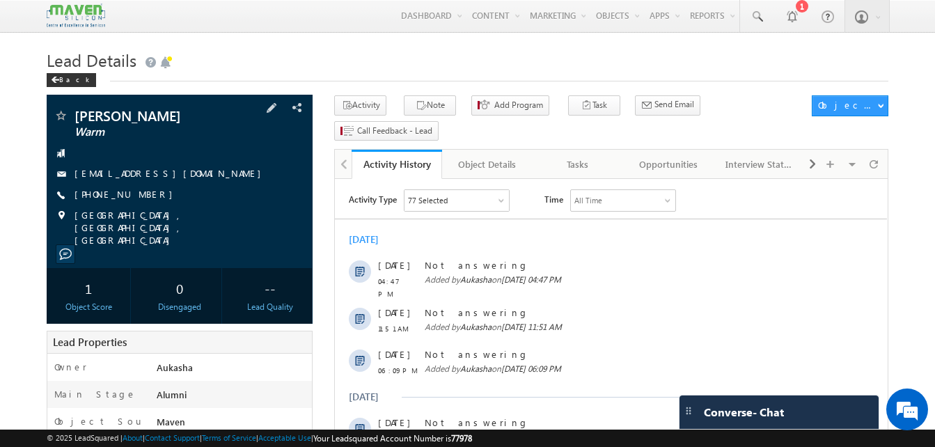
click at [205, 210] on div "[GEOGRAPHIC_DATA], [GEOGRAPHIC_DATA], [GEOGRAPHIC_DATA]" at bounding box center [180, 216] width 252 height 14
click at [143, 195] on div "+91-9886430170" at bounding box center [180, 195] width 252 height 14
copy div "+91-9886430170"
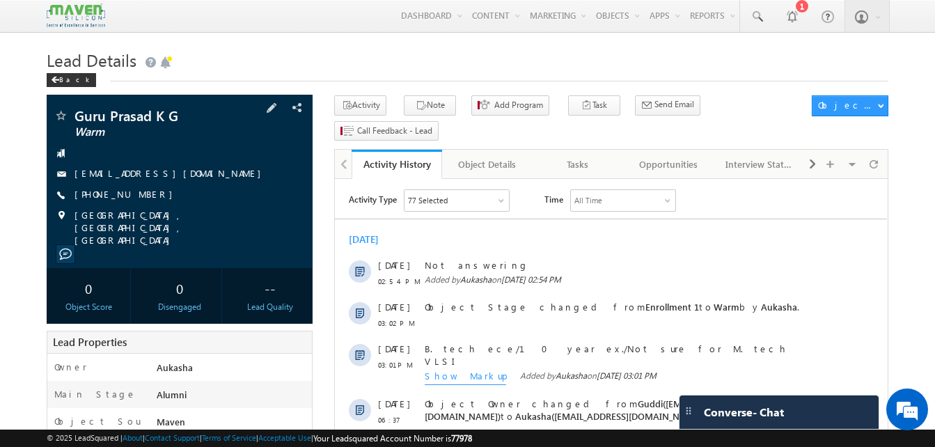
click at [143, 196] on div "[PHONE_NUMBER]" at bounding box center [180, 195] width 252 height 14
copy div "[PHONE_NUMBER]"
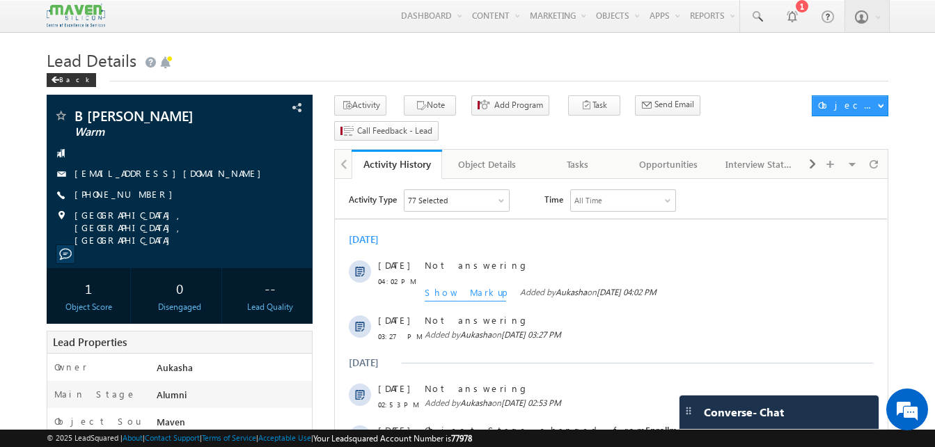
click at [453, 58] on h1 "Lead Details" at bounding box center [468, 58] width 842 height 27
click at [322, 60] on h1 "Lead Details" at bounding box center [468, 58] width 842 height 27
